Goal: Information Seeking & Learning: Learn about a topic

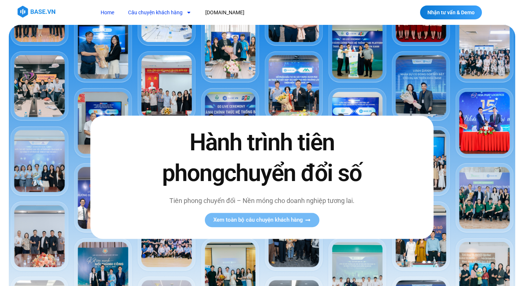
click at [166, 12] on link "Câu chuyện khách hàng" at bounding box center [159, 13] width 74 height 14
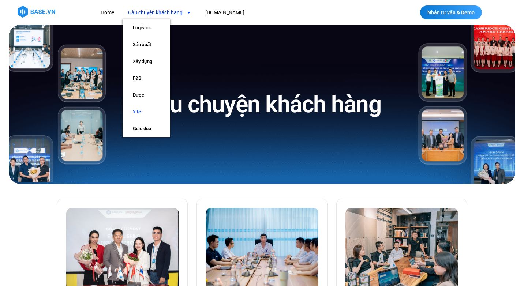
click at [137, 114] on link "Y tế" at bounding box center [146, 111] width 48 height 17
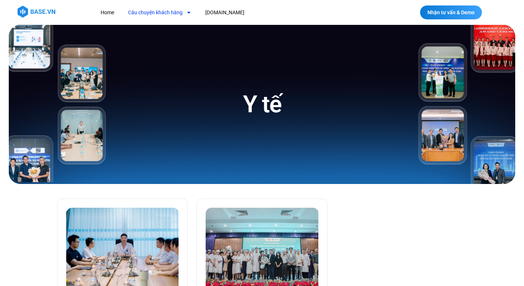
click at [180, 10] on link "Câu chuyện khách hàng" at bounding box center [159, 13] width 74 height 14
click at [171, 10] on link "Câu chuyện khách hàng" at bounding box center [159, 13] width 74 height 14
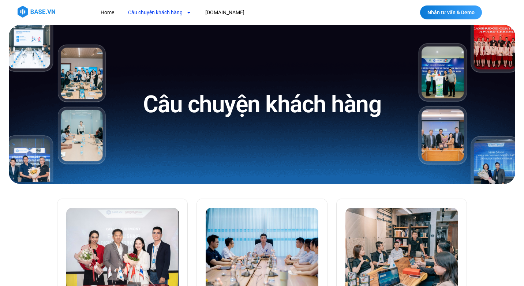
click at [165, 22] on div at bounding box center [262, 12] width 524 height 25
click at [165, 16] on link "Câu chuyện khách hàng" at bounding box center [159, 13] width 74 height 14
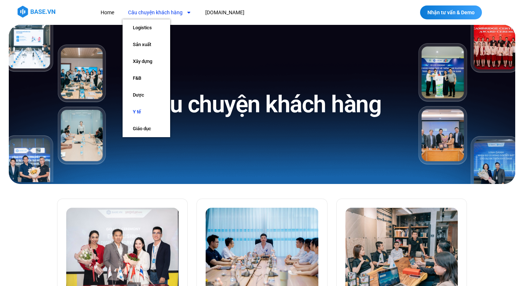
click at [143, 111] on link "Y tế" at bounding box center [146, 111] width 48 height 17
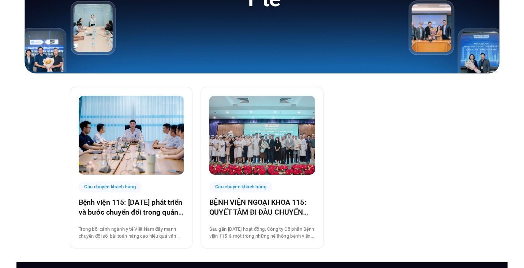
scroll to position [128, 0]
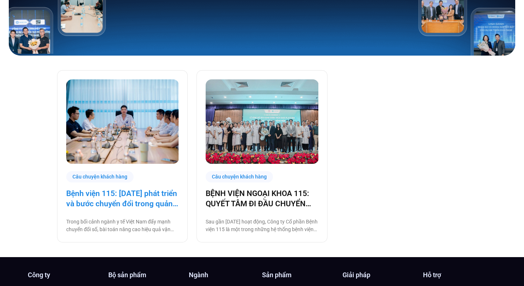
click at [118, 196] on link "Bệnh viện 115: [DATE] phát triển và bước chuyển đổi trong quản trị bệnh viện tư…" at bounding box center [122, 198] width 112 height 20
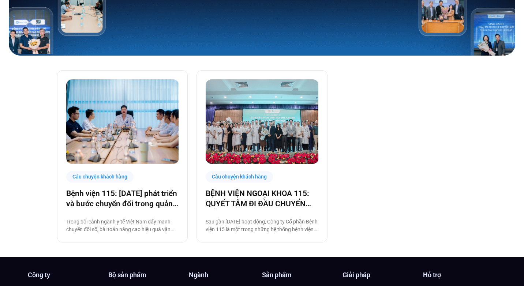
click at [239, 174] on div "Câu chuyện khách hàng" at bounding box center [238, 176] width 67 height 11
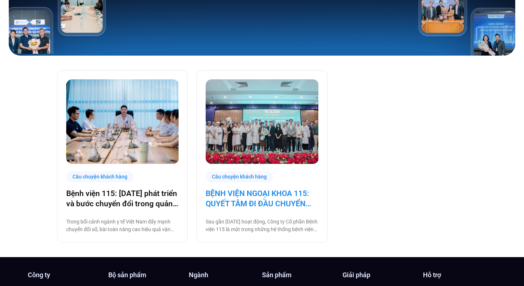
click at [246, 195] on link "BỆNH VIỆN NGOẠI KHOA 115: QUYẾT TÂM ĐI ĐẦU CHUYỂN ĐỔI SỐ NGÀNH Y TẾ!" at bounding box center [261, 198] width 112 height 20
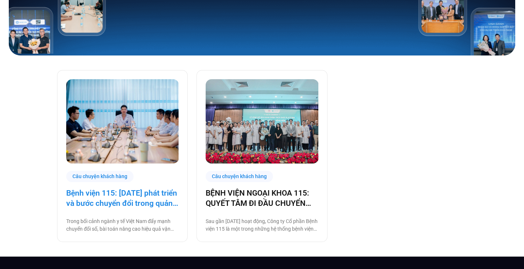
click at [108, 201] on link "Bệnh viện 115: 20 năm phát triển và bước chuyển đổi trong quản trị bệnh viện tư…" at bounding box center [122, 198] width 112 height 20
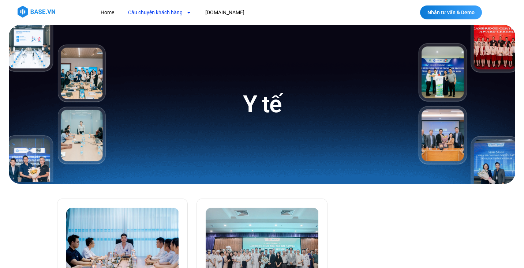
click at [170, 7] on link "Câu chuyện khách hàng" at bounding box center [159, 13] width 74 height 14
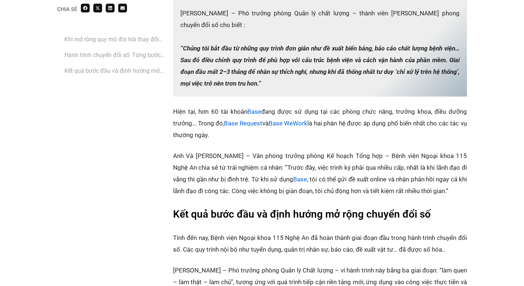
scroll to position [1095, 0]
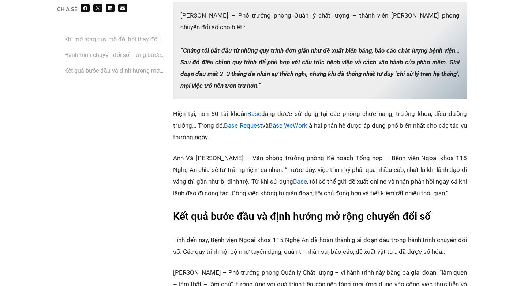
click at [346, 111] on p "‏‏Hiện tại, hơn 60 tài khoản Base đang được sử dụng tại các phòng chức năng, tr…" at bounding box center [320, 125] width 294 height 35
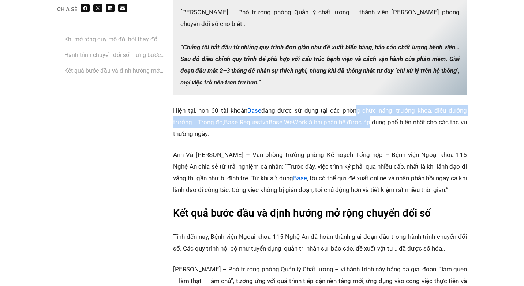
drag, startPoint x: 353, startPoint y: 98, endPoint x: 372, endPoint y: 107, distance: 20.9
click at [372, 107] on p "‏‏Hiện tại, hơn 60 tài khoản Base đang được sử dụng tại các phòng chức năng, tr…" at bounding box center [320, 122] width 294 height 35
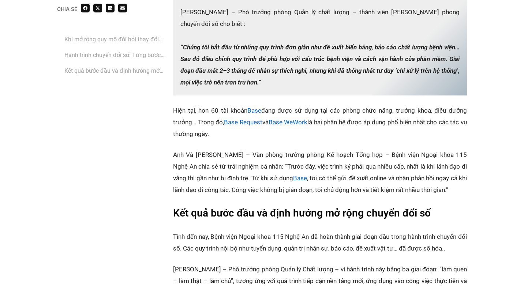
click at [361, 149] on p "‏Anh Và Bá Giống – Văn phòng trưởng phòng Kế hoạch Tổng hợp – Bệnh viện Ngoại k…" at bounding box center [320, 172] width 294 height 47
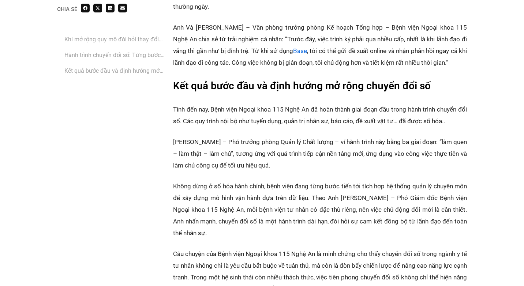
scroll to position [1197, 0]
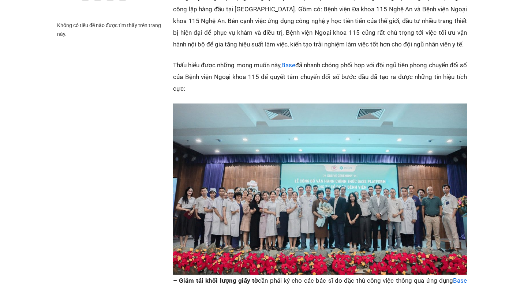
scroll to position [414, 0]
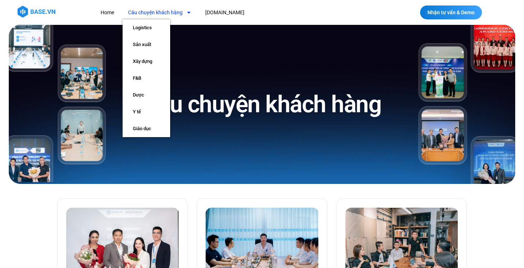
click at [178, 15] on link "Câu chuyện khách hàng" at bounding box center [159, 13] width 74 height 14
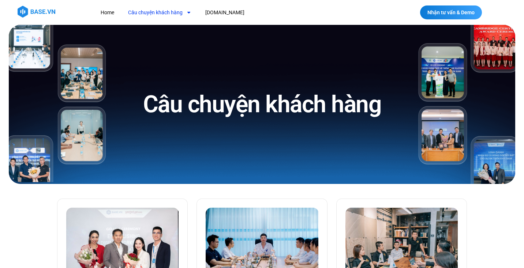
click at [165, 11] on link "Câu chuyện khách hàng" at bounding box center [159, 13] width 74 height 14
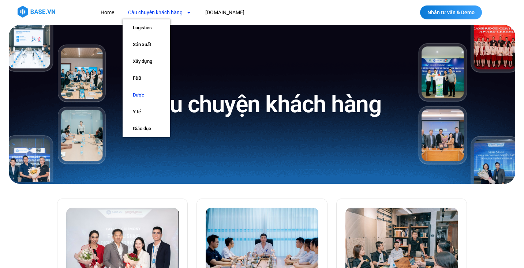
click at [141, 91] on link "Dược" at bounding box center [146, 95] width 48 height 17
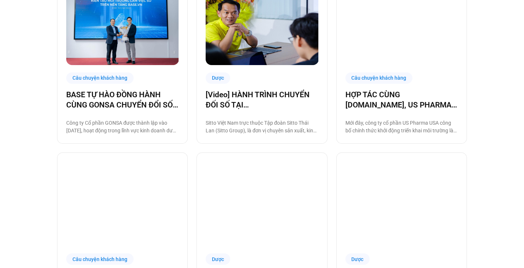
scroll to position [409, 0]
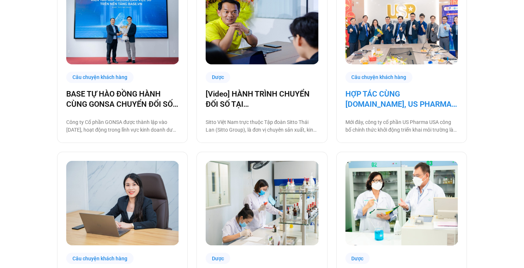
click at [425, 98] on link "HỢP TÁC CÙNG [DOMAIN_NAME], US PHARMA USA ĐƯA CÔNG NGHỆ THÀNH CHIẾN LƯỢC TRỌNG …" at bounding box center [401, 99] width 112 height 20
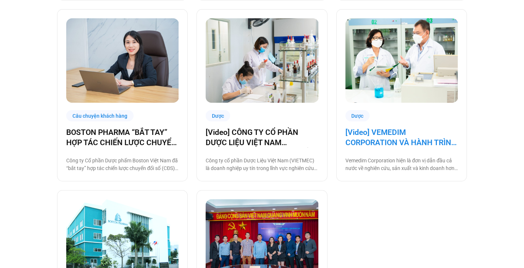
scroll to position [543, 0]
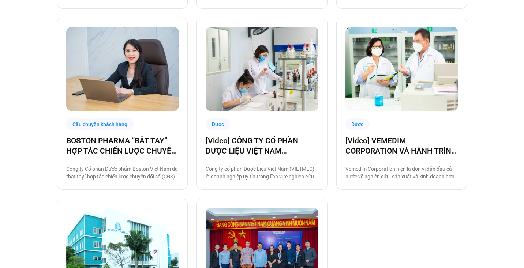
click at [386, 132] on div "Dược [Video] VEMEDIM CORPORATION VÀ HÀNH TRÌNH SỐ HÓA KHÔNG GIAN LÀM VIỆC TRÊN …" at bounding box center [401, 104] width 131 height 172
click at [382, 141] on link "[Video] VEMEDIM CORPORATION VÀ HÀNH TRÌNH SỐ HÓA KHÔNG GIAN LÀM VIỆC TRÊN NỀN T…" at bounding box center [401, 146] width 112 height 20
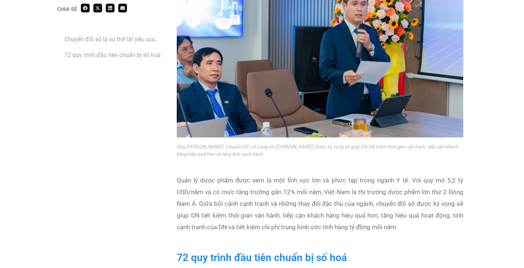
scroll to position [942, 0]
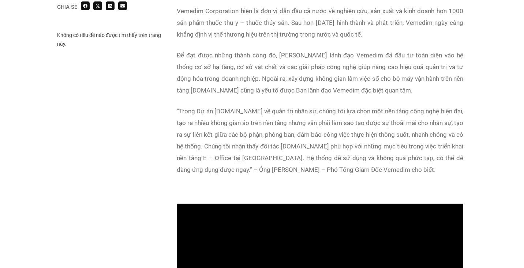
scroll to position [456, 0]
